Goal: Task Accomplishment & Management: Use online tool/utility

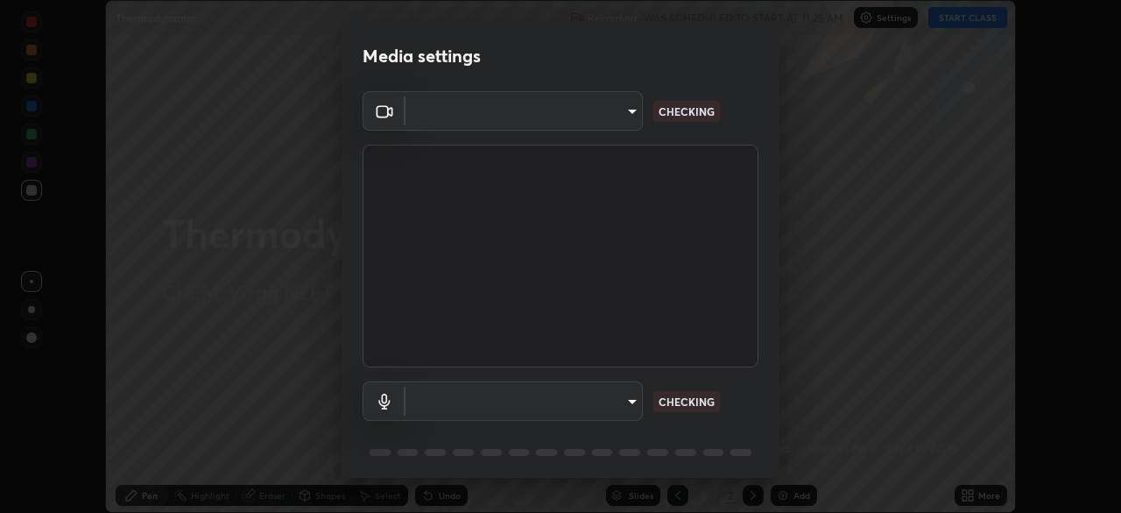
scroll to position [62, 0]
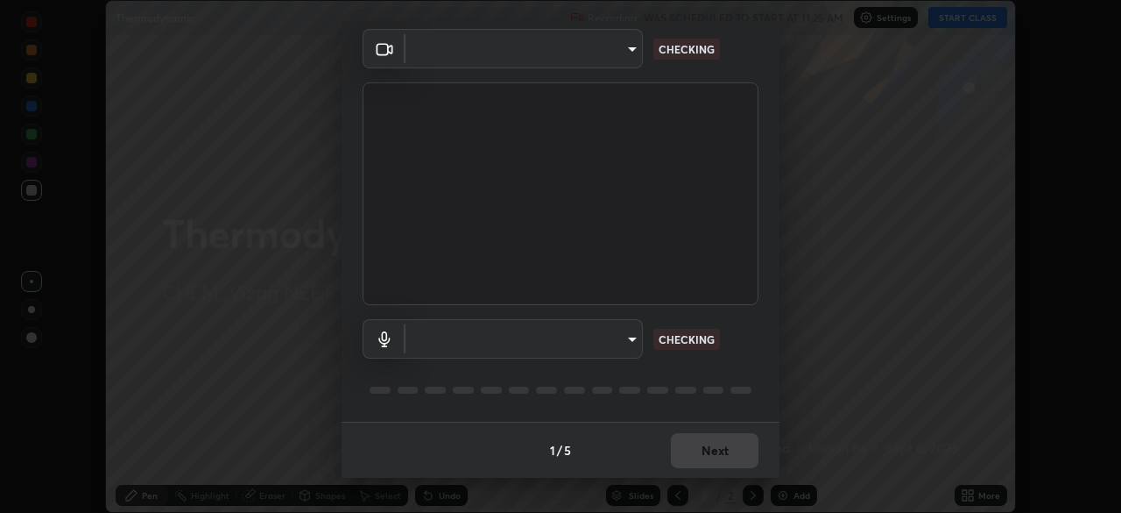
type input "37b2eb4bd6e151fd923b4129c3b633321f77ed1ce5e6ac38fd3002fbd9667c77"
type input "787c22aa0c2ae4f6041953ffcaaf8b244c36bacc6fda4e24a7e9768a8bc8e08a"
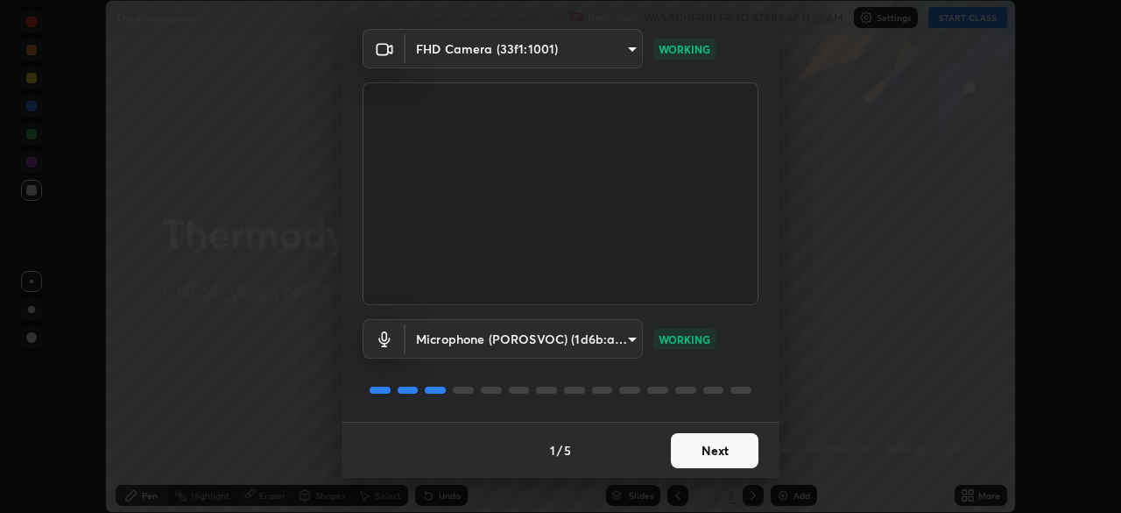
click at [696, 454] on button "Next" at bounding box center [715, 450] width 88 height 35
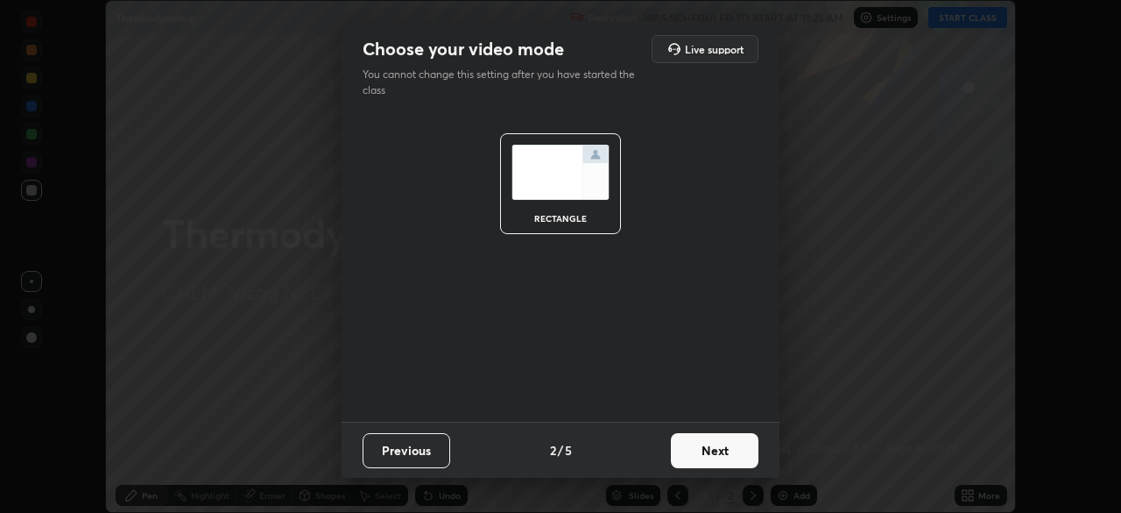
click at [703, 456] on button "Next" at bounding box center [715, 450] width 88 height 35
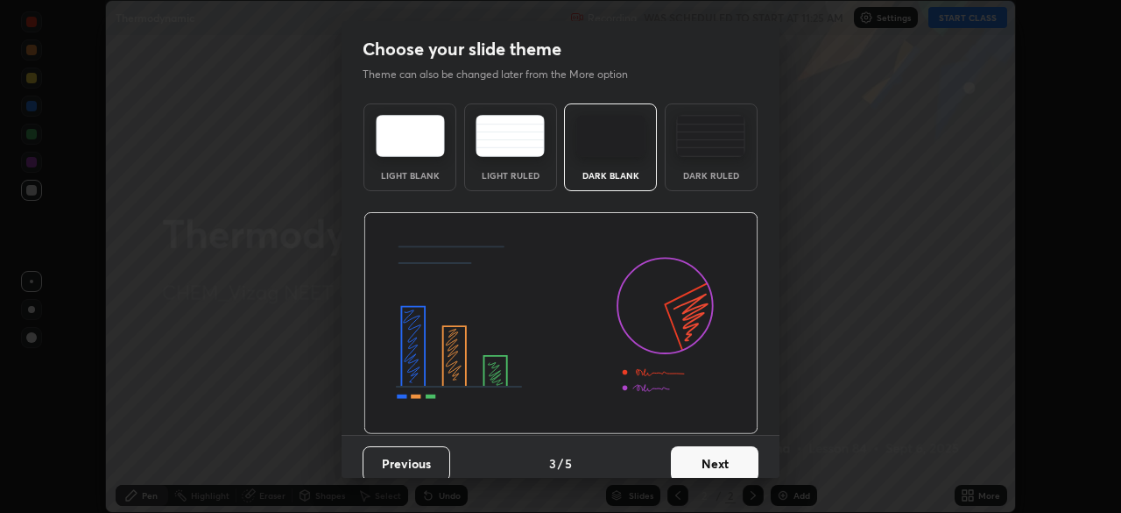
click at [710, 459] on button "Next" at bounding box center [715, 463] width 88 height 35
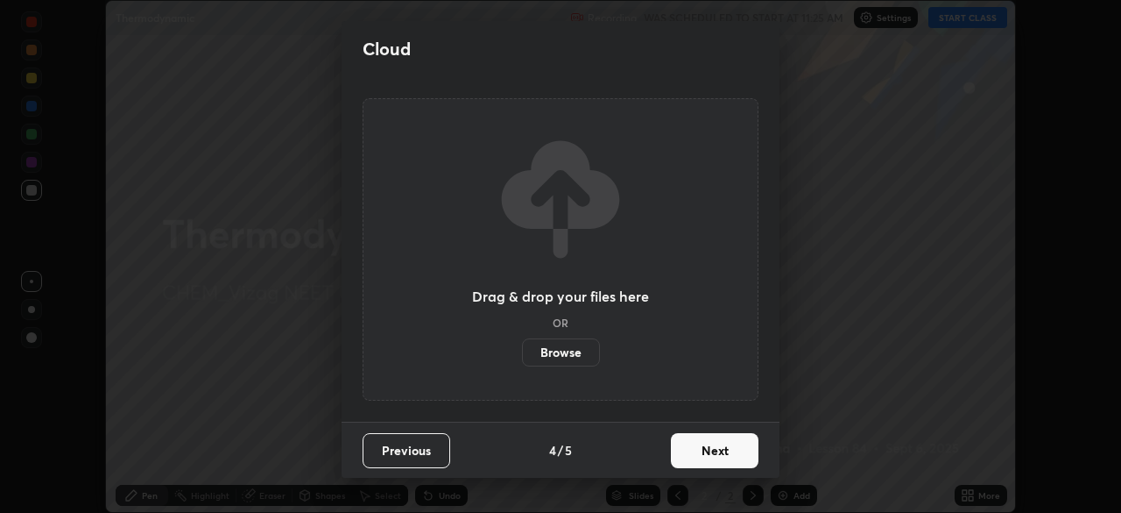
click at [704, 452] on button "Next" at bounding box center [715, 450] width 88 height 35
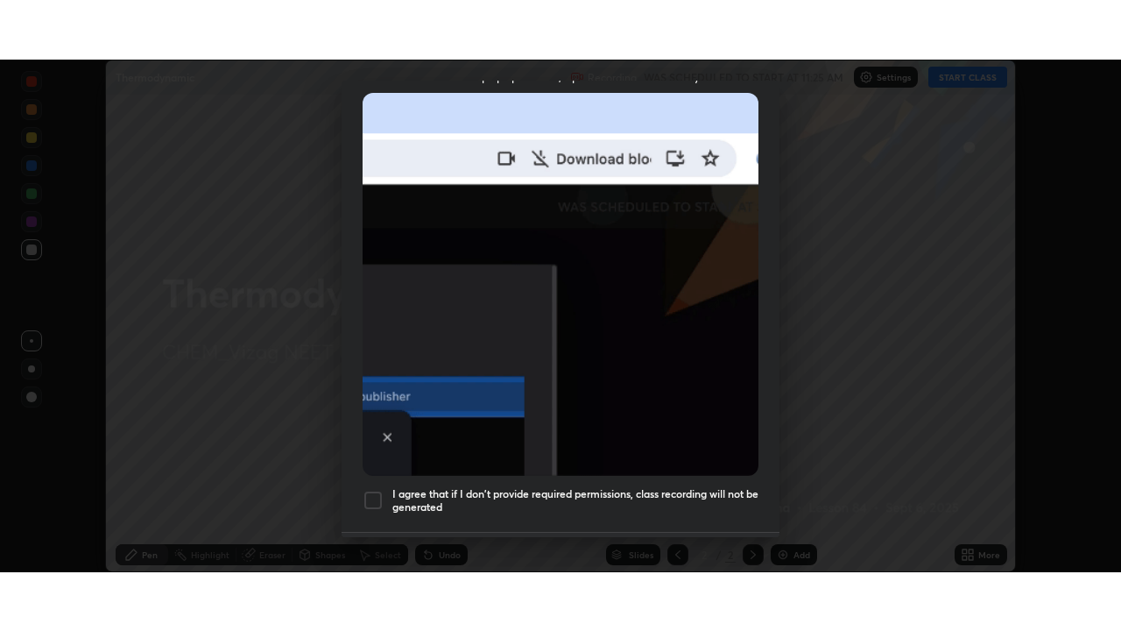
scroll to position [420, 0]
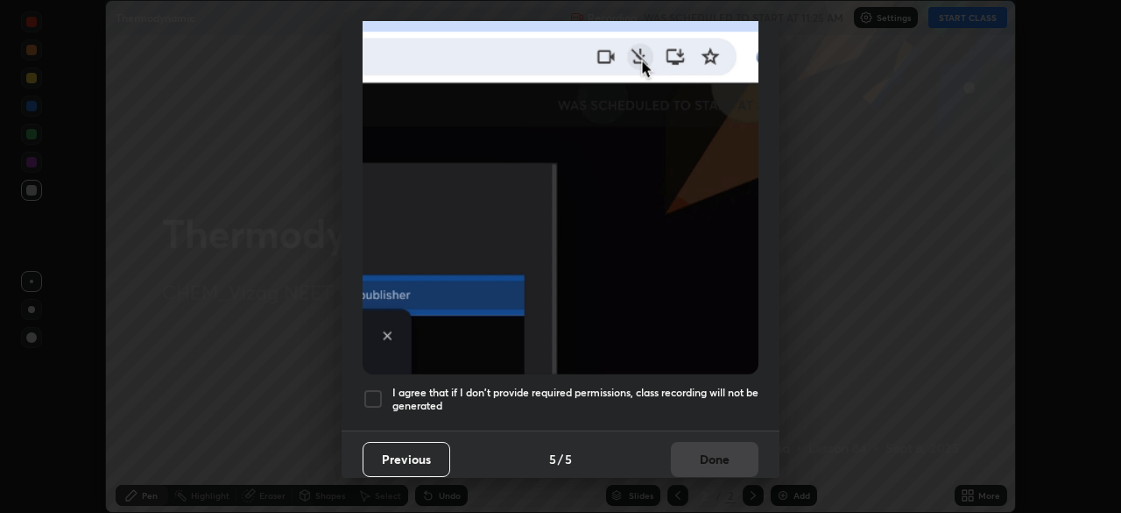
click at [650, 386] on h5 "I agree that if I don't provide required permissions, class recording will not …" at bounding box center [575, 398] width 366 height 27
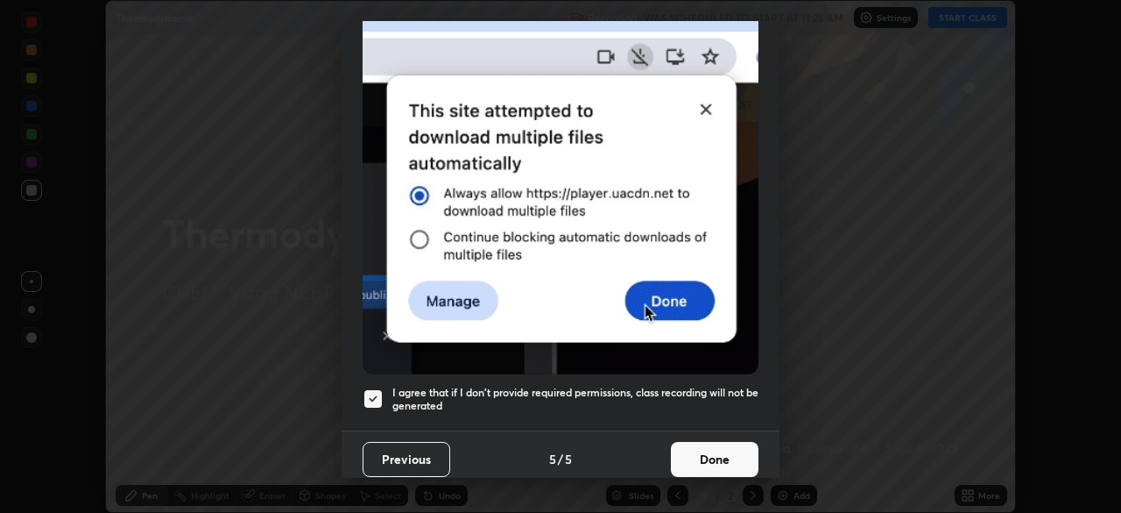
click at [718, 453] on button "Done" at bounding box center [715, 459] width 88 height 35
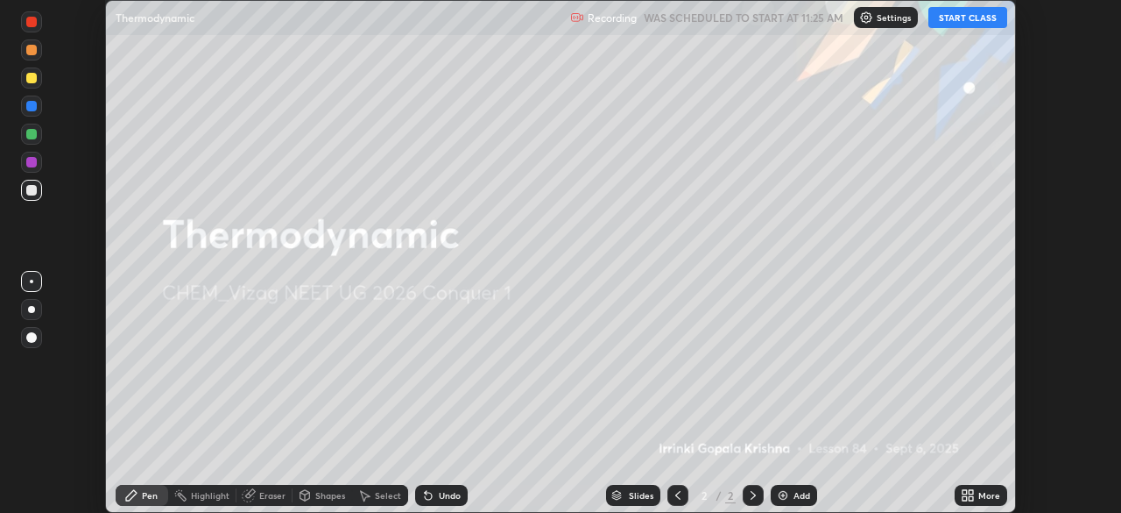
click at [776, 495] on img at bounding box center [783, 495] width 14 height 14
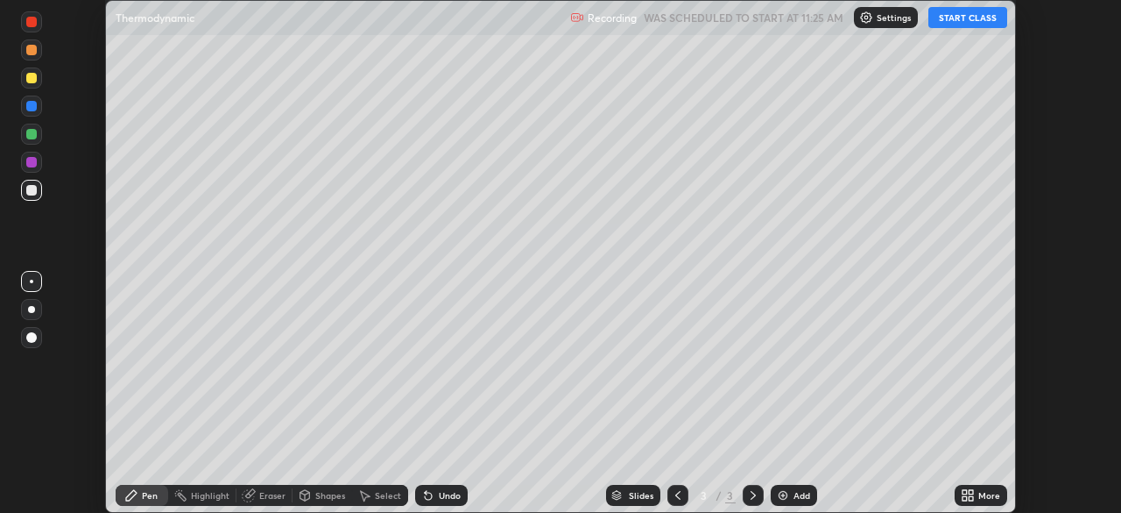
click at [965, 494] on icon at bounding box center [965, 492] width 4 height 4
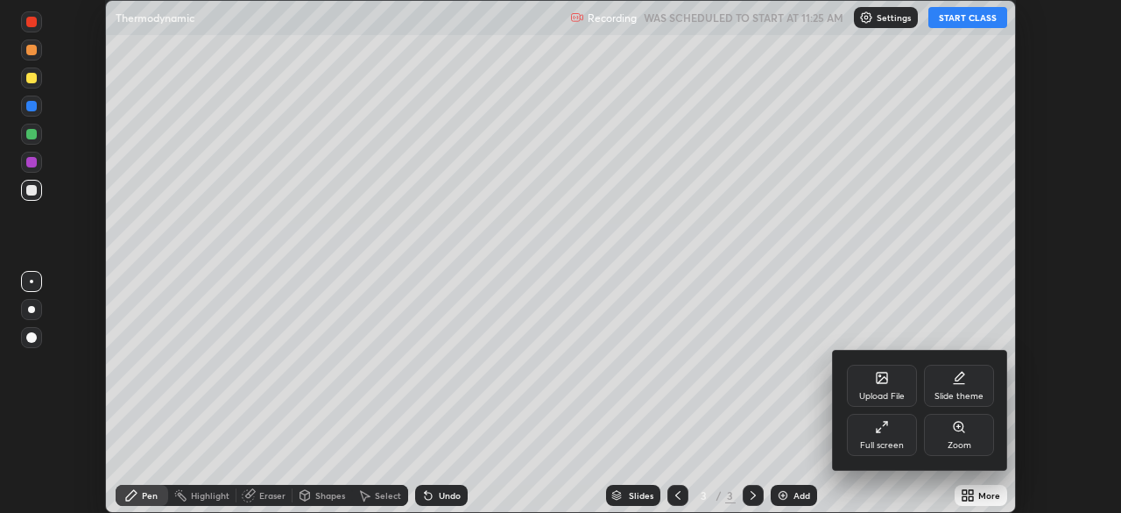
click at [884, 429] on icon at bounding box center [882, 427] width 14 height 14
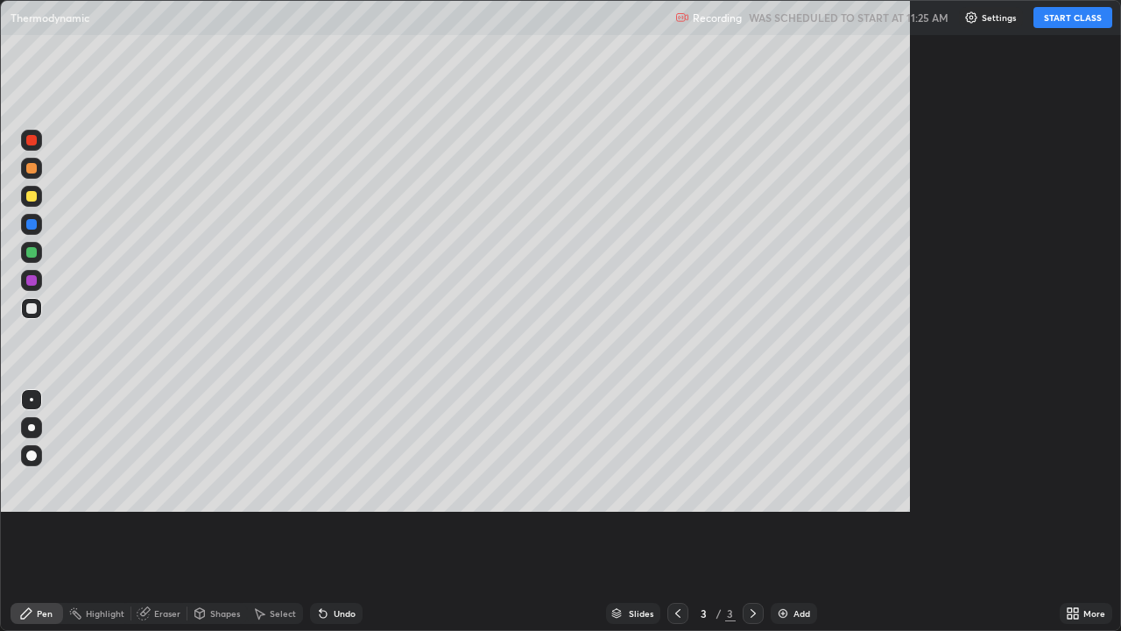
scroll to position [631, 1121]
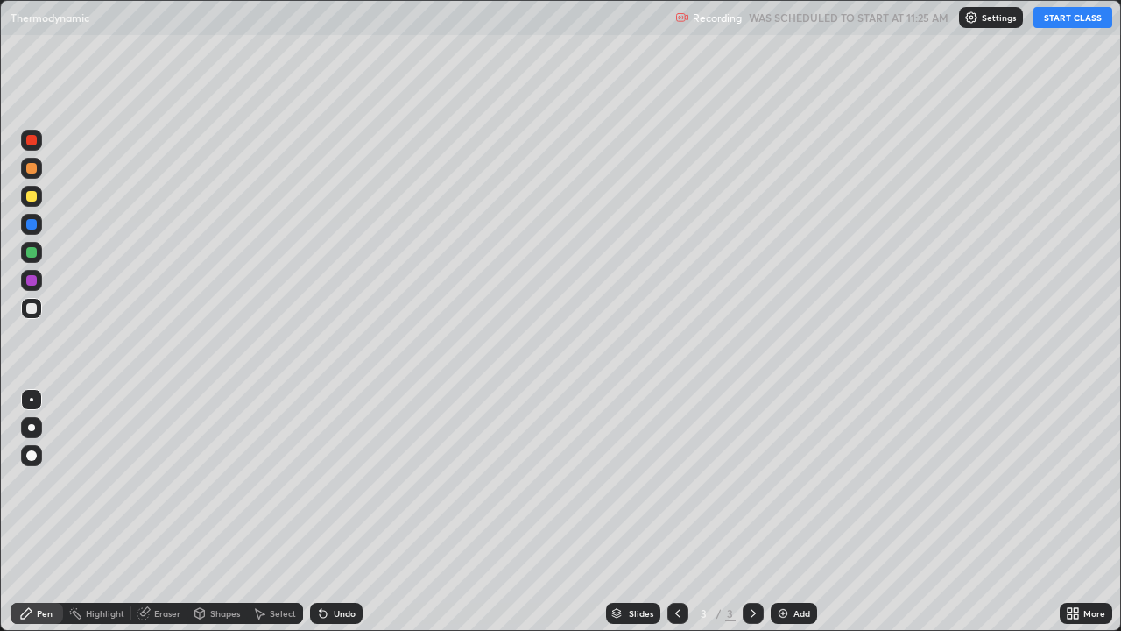
click at [1047, 22] on button "START CLASS" at bounding box center [1073, 17] width 79 height 21
click at [36, 193] on div at bounding box center [31, 196] width 21 height 21
click at [32, 309] on div at bounding box center [31, 308] width 11 height 11
click at [32, 202] on div at bounding box center [31, 196] width 21 height 21
click at [32, 463] on div at bounding box center [31, 455] width 21 height 21
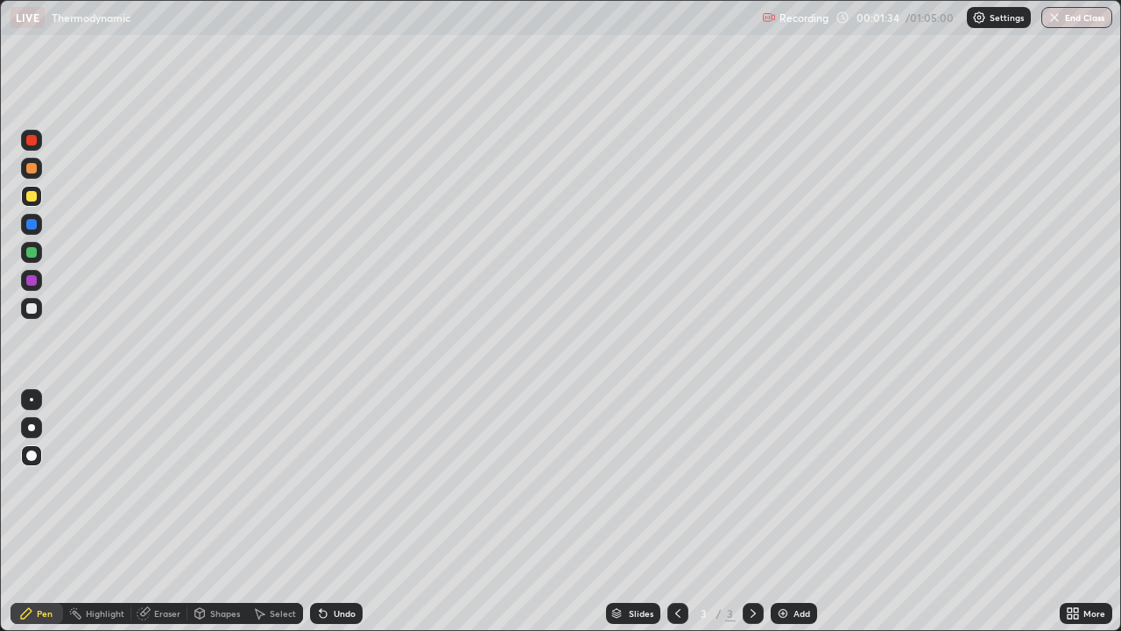
click at [32, 308] on div at bounding box center [31, 308] width 11 height 11
click at [32, 253] on div at bounding box center [31, 252] width 11 height 11
click at [320, 512] on icon at bounding box center [321, 610] width 2 height 2
click at [330, 512] on div "Undo" at bounding box center [336, 613] width 53 height 21
click at [34, 198] on div at bounding box center [31, 196] width 11 height 11
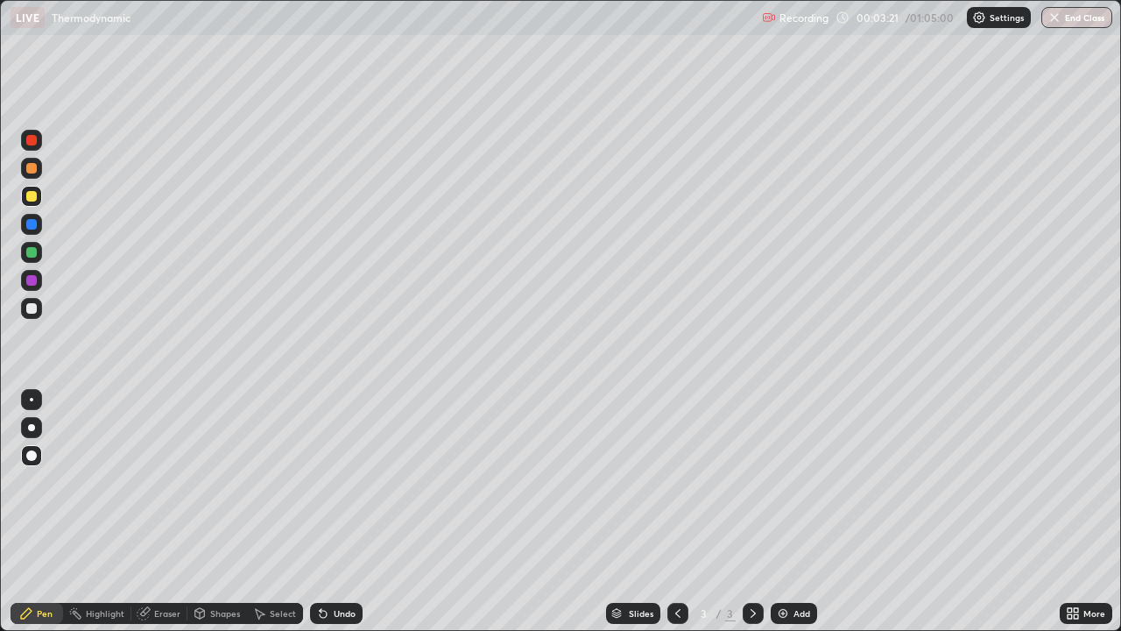
click at [334, 512] on div "Undo" at bounding box center [345, 613] width 22 height 9
click at [338, 512] on div "Undo" at bounding box center [345, 613] width 22 height 9
click at [343, 512] on div "Undo" at bounding box center [336, 613] width 53 height 21
click at [351, 512] on div "Undo" at bounding box center [336, 613] width 53 height 21
click at [327, 512] on icon at bounding box center [323, 613] width 14 height 14
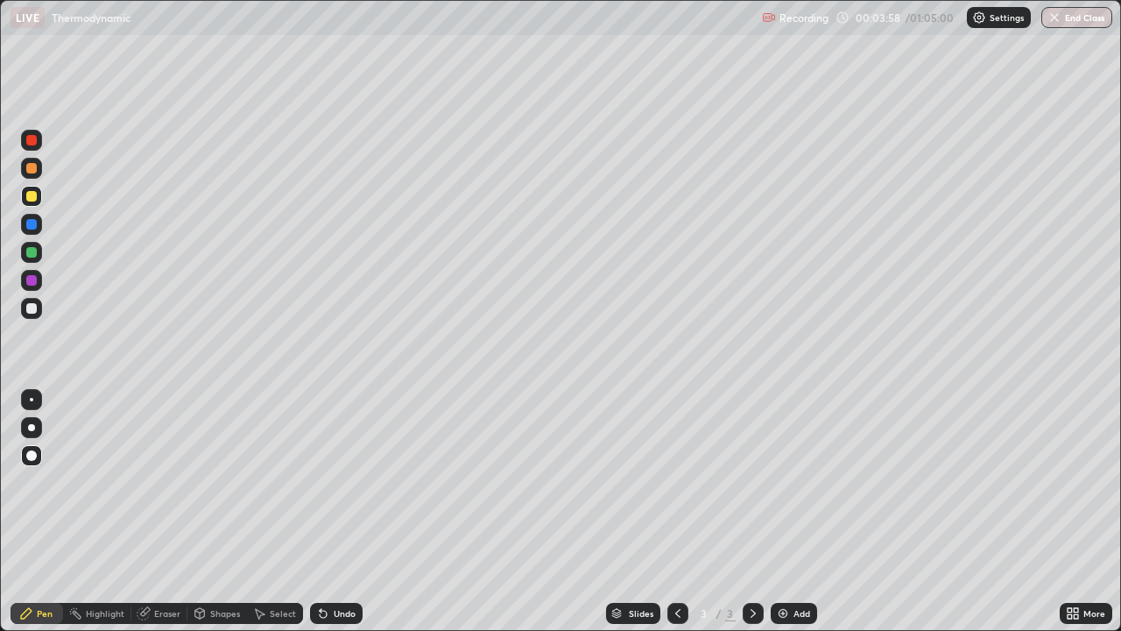
click at [326, 512] on div "Undo" at bounding box center [336, 613] width 53 height 21
click at [777, 512] on img at bounding box center [783, 613] width 14 height 14
click at [31, 251] on div at bounding box center [31, 252] width 11 height 11
click at [342, 512] on div "Undo" at bounding box center [336, 613] width 53 height 21
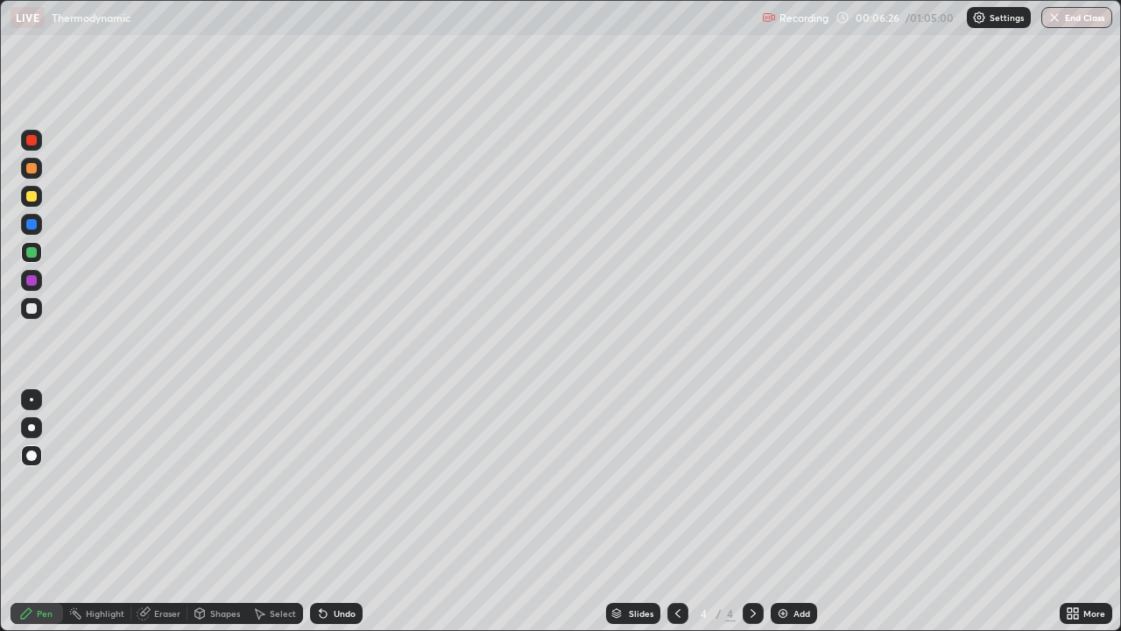
click at [40, 308] on div at bounding box center [31, 308] width 21 height 21
click at [34, 251] on div at bounding box center [31, 252] width 11 height 11
click at [325, 512] on icon at bounding box center [323, 613] width 14 height 14
click at [328, 512] on div "Undo" at bounding box center [336, 613] width 53 height 21
click at [334, 512] on div "Undo" at bounding box center [345, 613] width 22 height 9
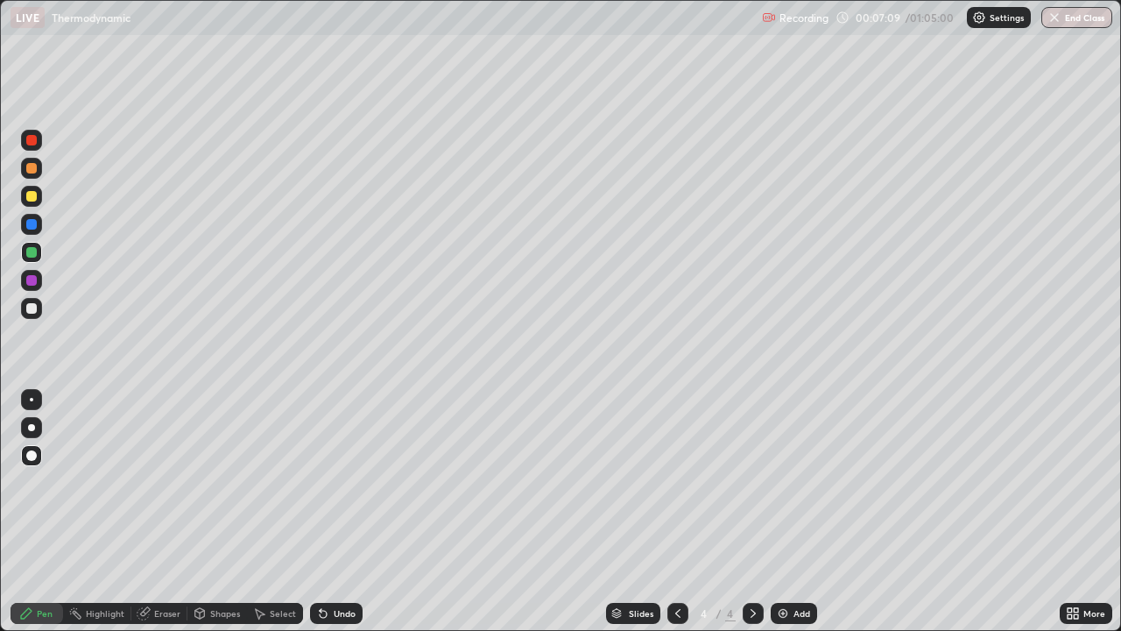
click at [334, 512] on div "Undo" at bounding box center [345, 613] width 22 height 9
click at [329, 512] on div "Undo" at bounding box center [336, 613] width 53 height 21
click at [346, 512] on div "Undo" at bounding box center [336, 613] width 53 height 21
click at [334, 512] on div "Undo" at bounding box center [345, 613] width 22 height 9
click at [329, 512] on div "Undo" at bounding box center [336, 613] width 53 height 21
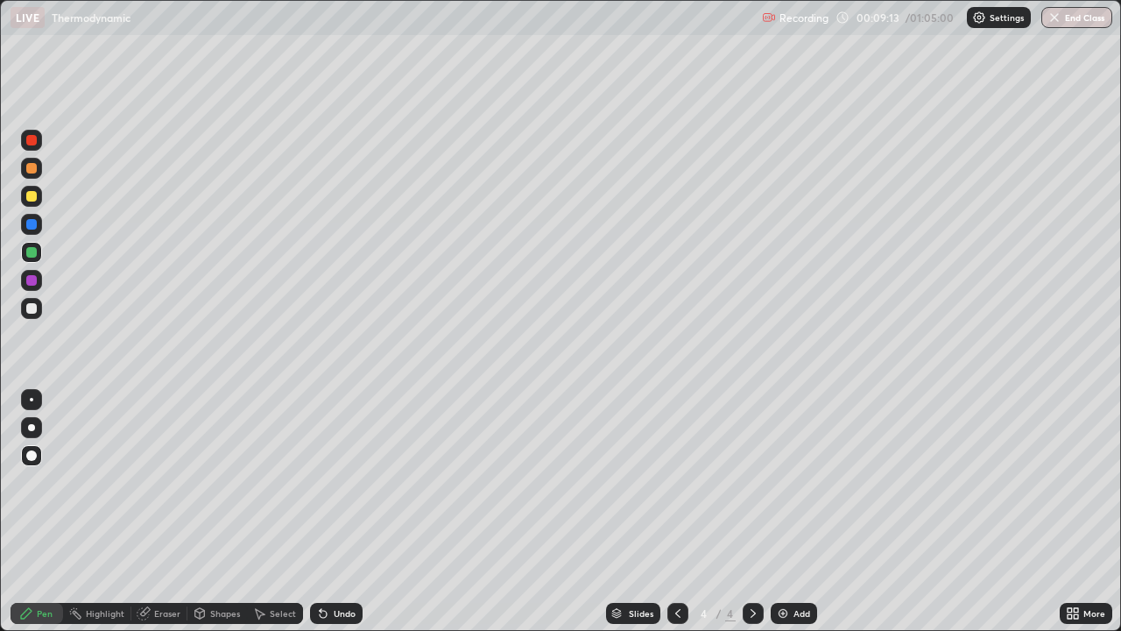
click at [329, 512] on div "Undo" at bounding box center [336, 613] width 53 height 21
click at [327, 512] on icon at bounding box center [323, 613] width 14 height 14
click at [326, 512] on div "Undo" at bounding box center [336, 613] width 53 height 21
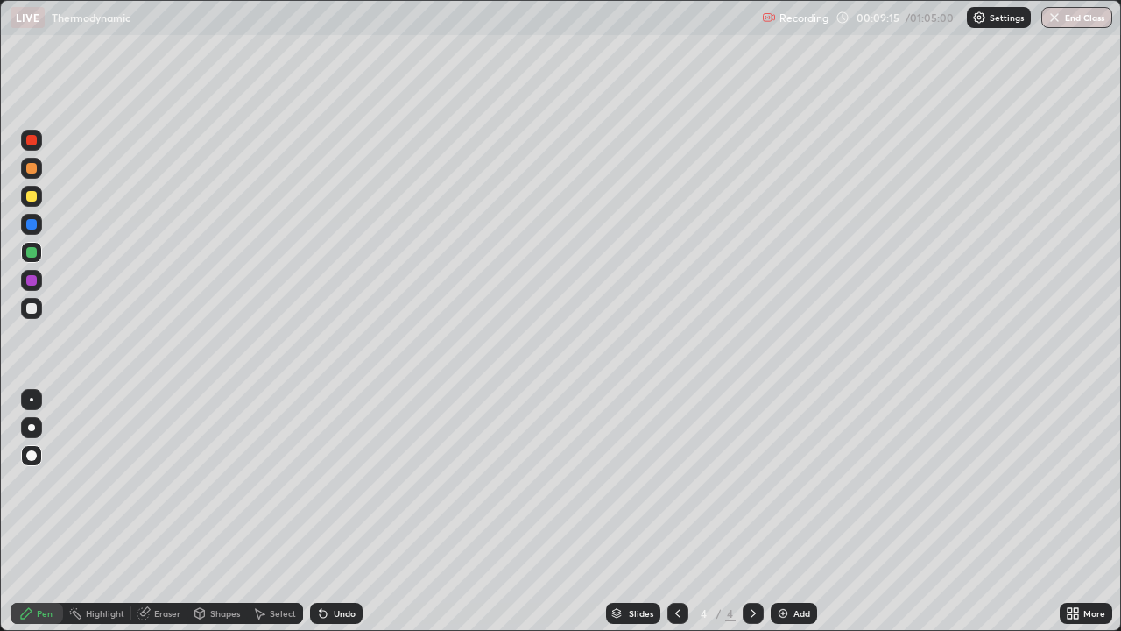
click at [329, 512] on div "Undo" at bounding box center [336, 613] width 53 height 21
click at [330, 512] on div "Undo" at bounding box center [336, 613] width 53 height 21
click at [329, 512] on div "Undo" at bounding box center [336, 613] width 53 height 21
click at [34, 281] on div at bounding box center [31, 280] width 11 height 11
click at [32, 306] on div at bounding box center [31, 308] width 11 height 11
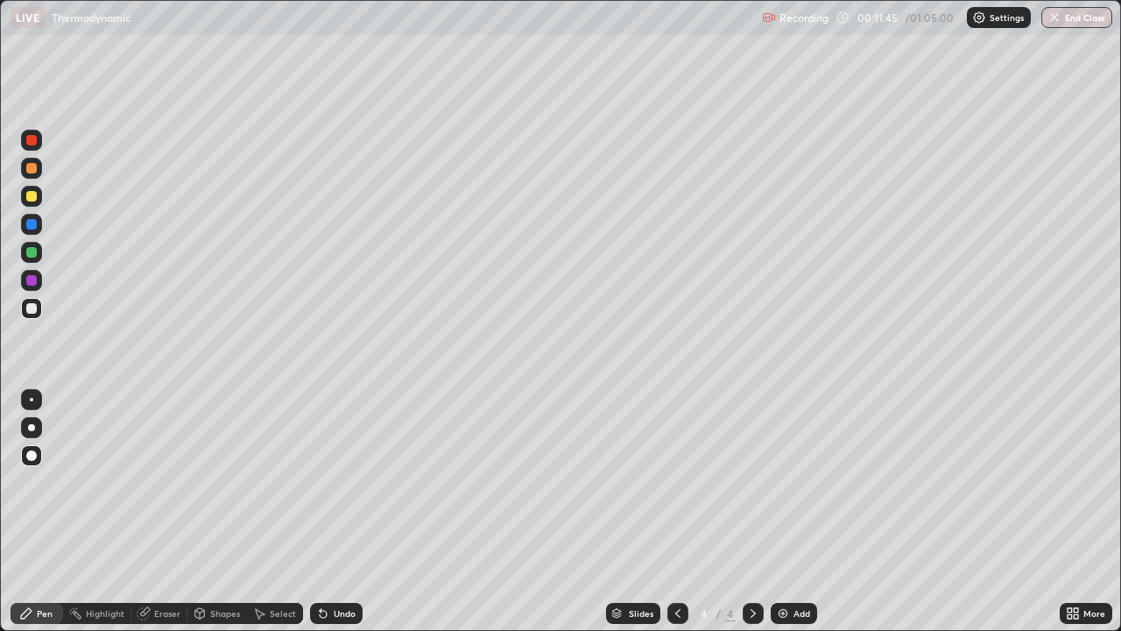
click at [33, 203] on div at bounding box center [31, 196] width 21 height 21
click at [783, 512] on img at bounding box center [783, 613] width 14 height 14
click at [35, 309] on div at bounding box center [31, 308] width 11 height 11
click at [33, 195] on div at bounding box center [31, 196] width 11 height 11
click at [32, 253] on div at bounding box center [31, 252] width 11 height 11
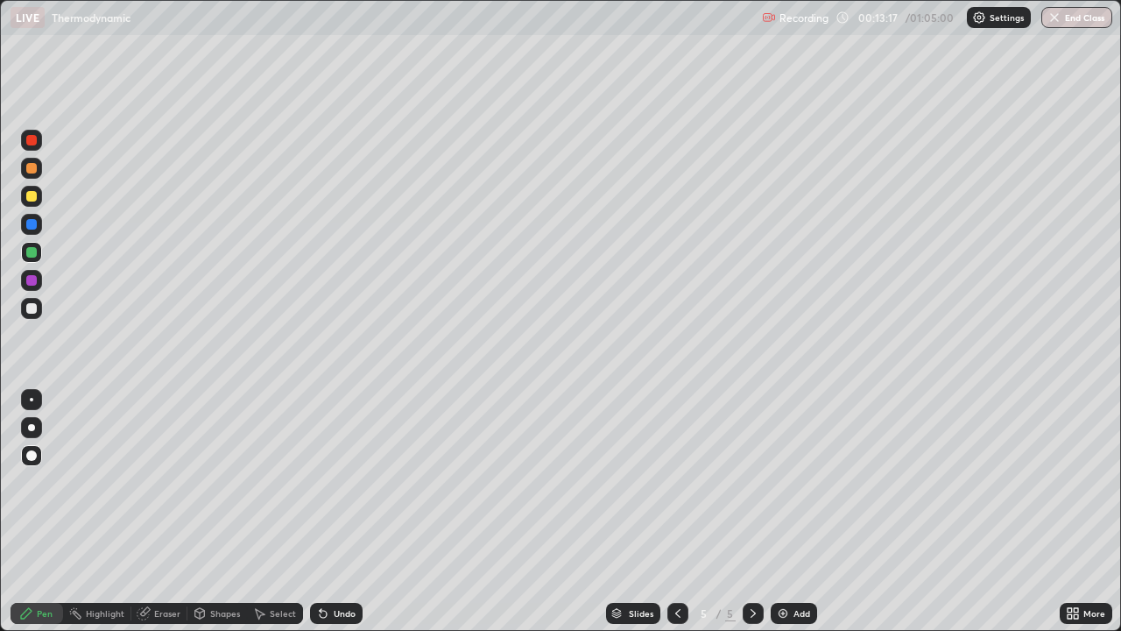
click at [29, 199] on div at bounding box center [31, 196] width 11 height 11
click at [32, 310] on div at bounding box center [31, 308] width 11 height 11
